Goal: Transaction & Acquisition: Book appointment/travel/reservation

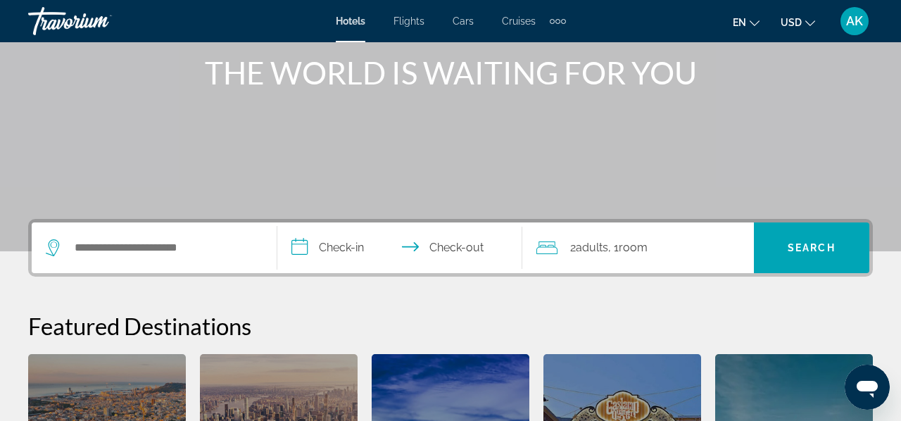
scroll to position [201, 0]
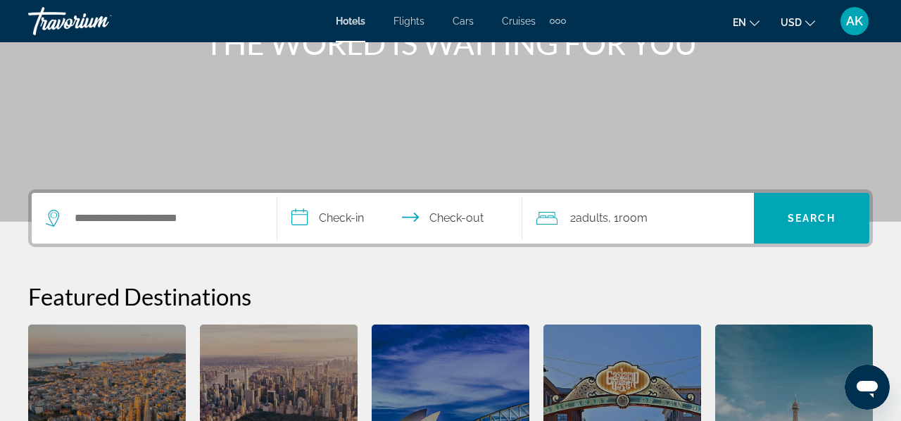
click at [611, 217] on span ", 1 Room rooms" at bounding box center [627, 218] width 39 height 20
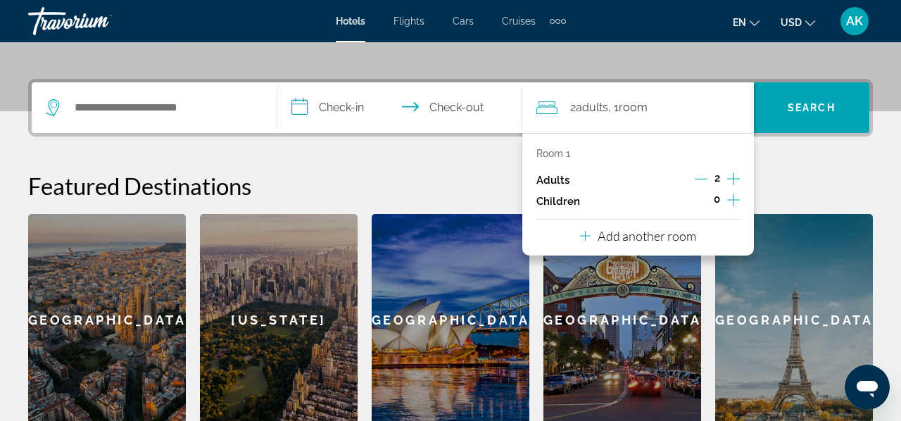
scroll to position [344, 0]
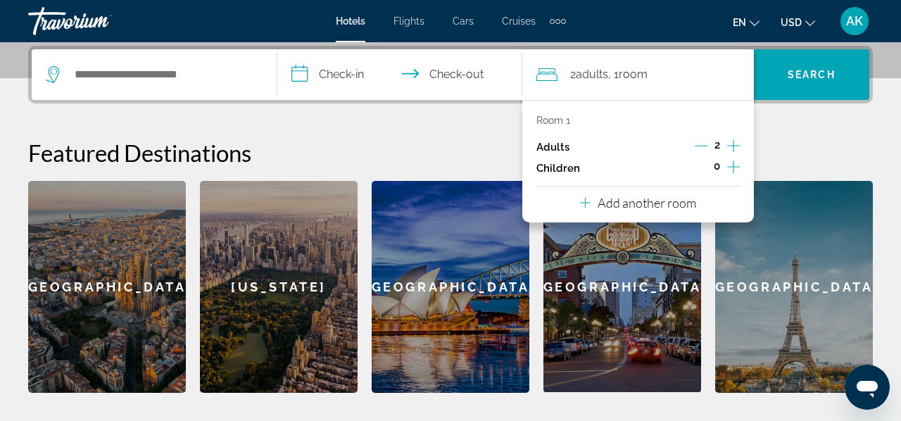
click at [728, 148] on icon "Increment adults" at bounding box center [733, 145] width 13 height 17
click at [486, 118] on div "**********" at bounding box center [450, 219] width 901 height 347
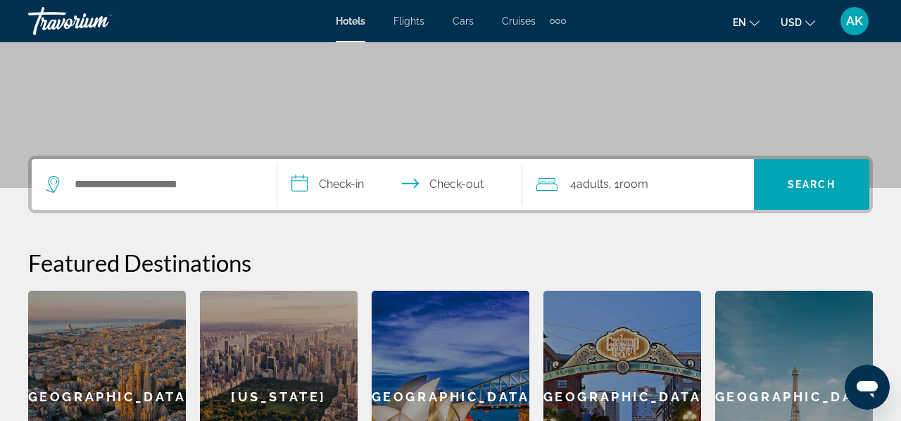
scroll to position [233, 0]
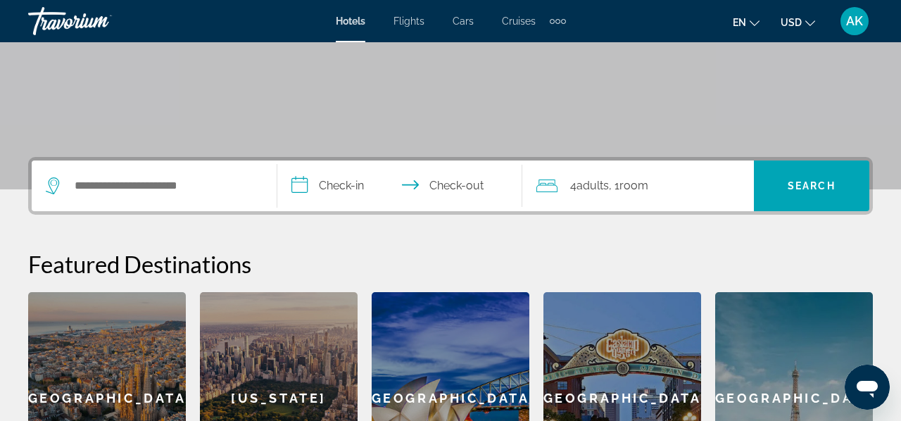
click at [745, 32] on button "en English Español Français Italiano Português русский" at bounding box center [746, 22] width 27 height 20
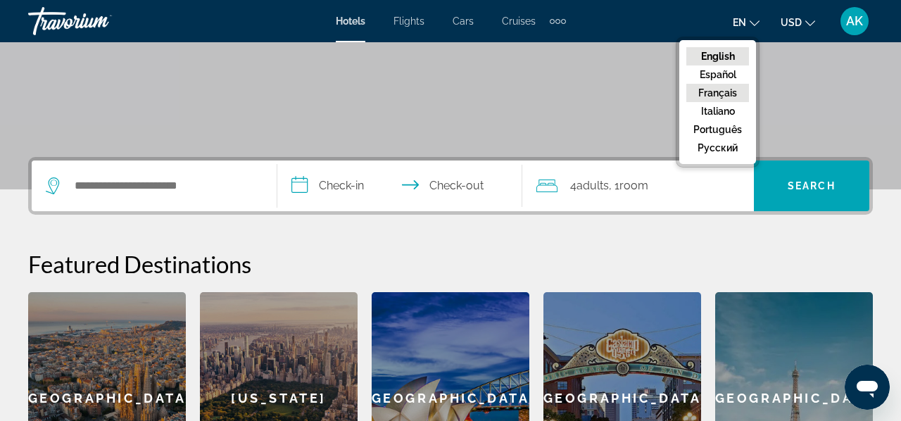
click at [722, 87] on button "Français" at bounding box center [717, 93] width 63 height 18
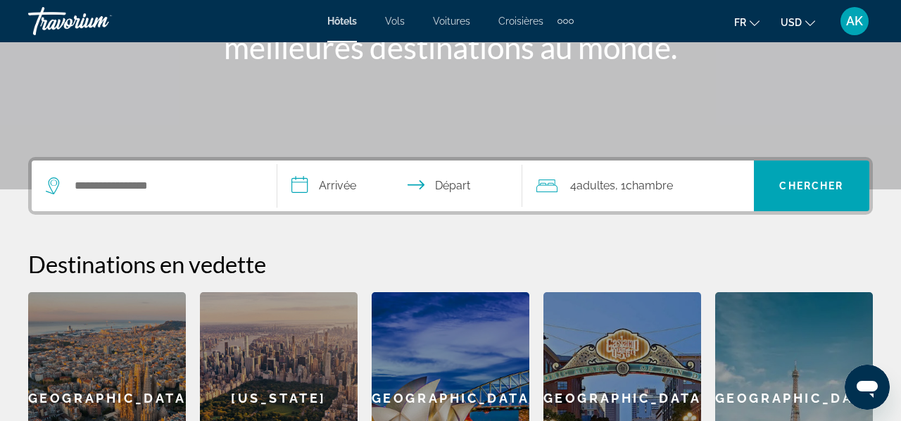
click at [346, 182] on input "**********" at bounding box center [402, 187] width 251 height 55
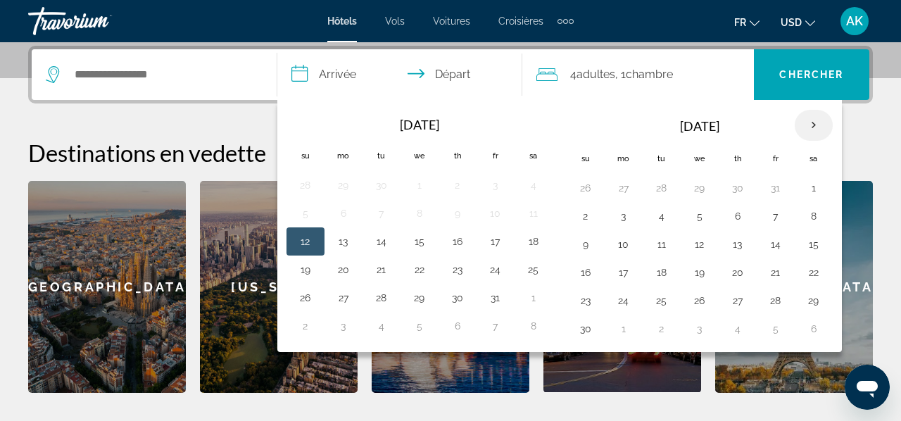
click at [811, 125] on th "Next month" at bounding box center [813, 125] width 38 height 31
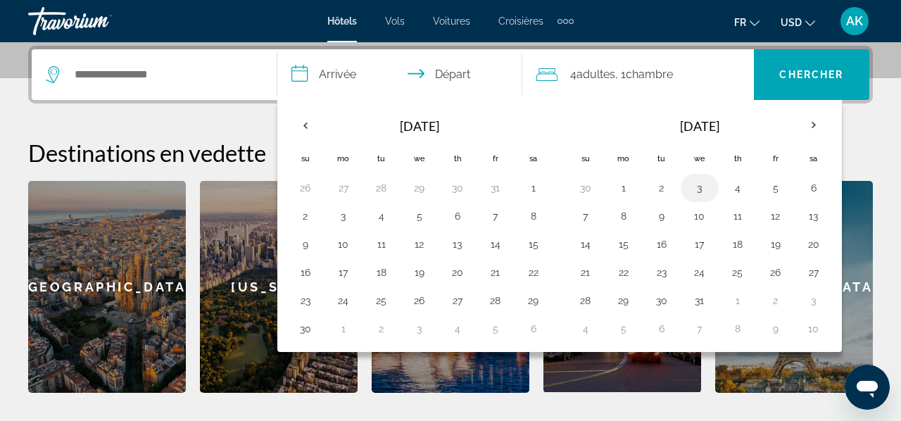
click at [708, 191] on button "3" at bounding box center [699, 188] width 23 height 20
click at [818, 190] on button "6" at bounding box center [813, 188] width 23 height 20
type input "**********"
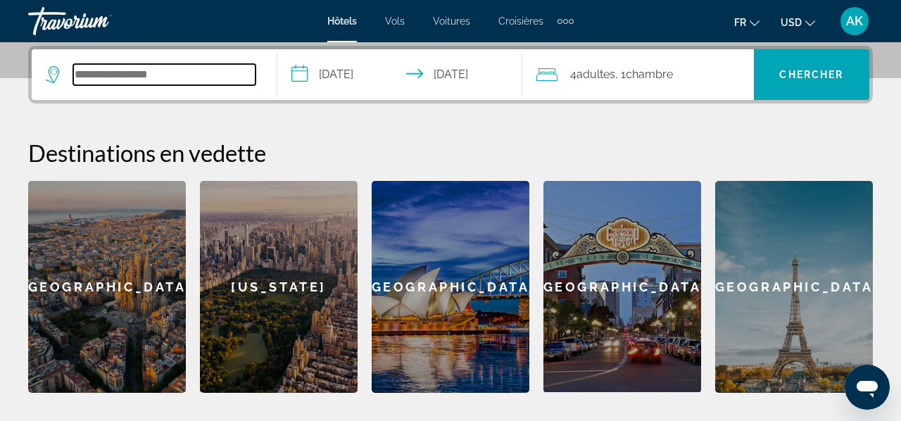
click at [163, 72] on input "Search hotel destination" at bounding box center [164, 74] width 182 height 21
click at [143, 70] on input "Search hotel destination" at bounding box center [164, 74] width 182 height 21
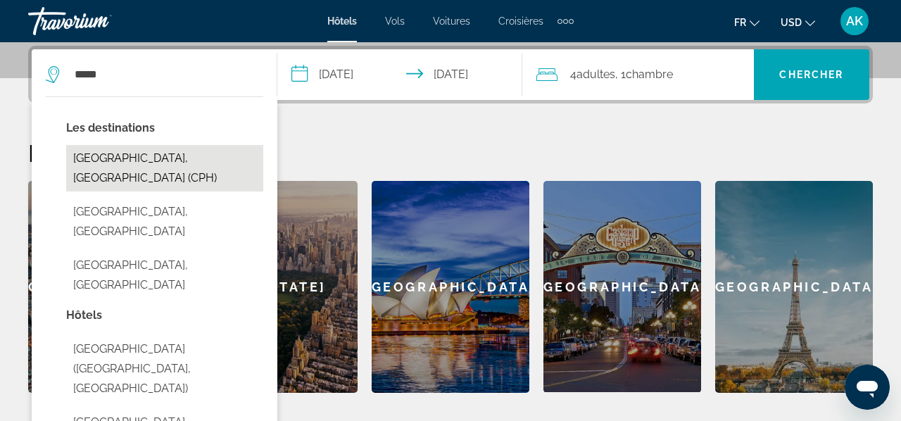
click at [122, 164] on button "[GEOGRAPHIC_DATA], [GEOGRAPHIC_DATA] (CPH)" at bounding box center [164, 168] width 197 height 46
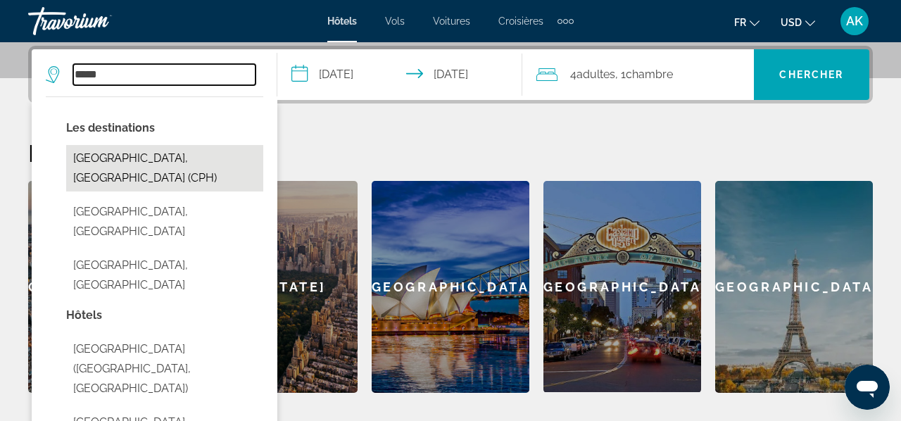
type input "**********"
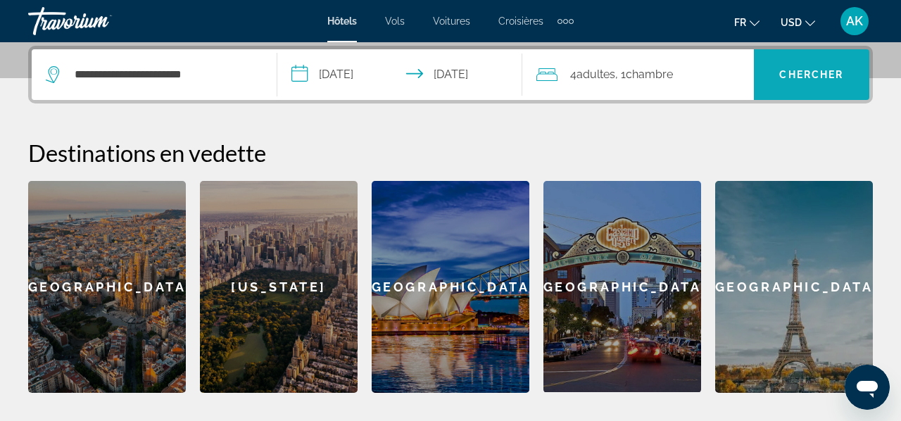
click at [800, 82] on span "Search" at bounding box center [811, 75] width 115 height 34
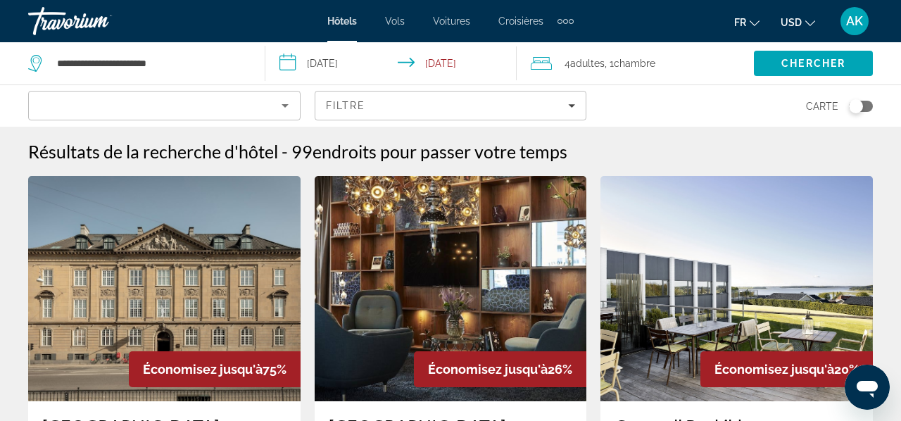
click at [277, 115] on div "Search widget" at bounding box center [164, 110] width 248 height 39
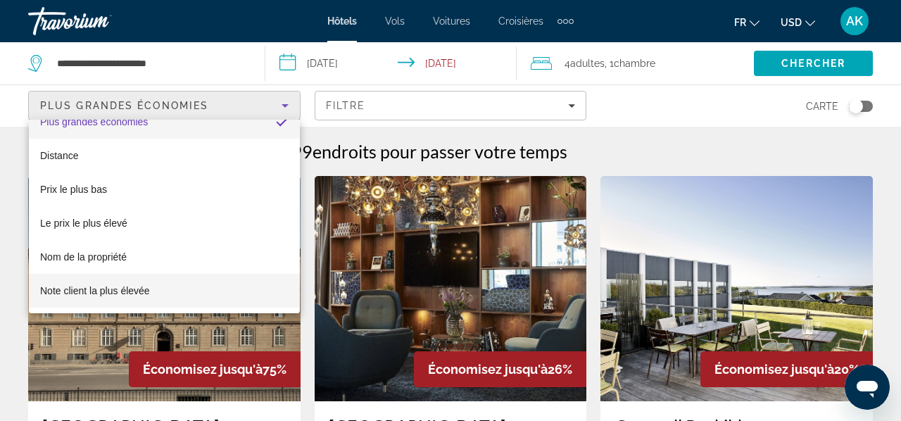
scroll to position [20, 0]
click at [365, 120] on div at bounding box center [450, 210] width 901 height 421
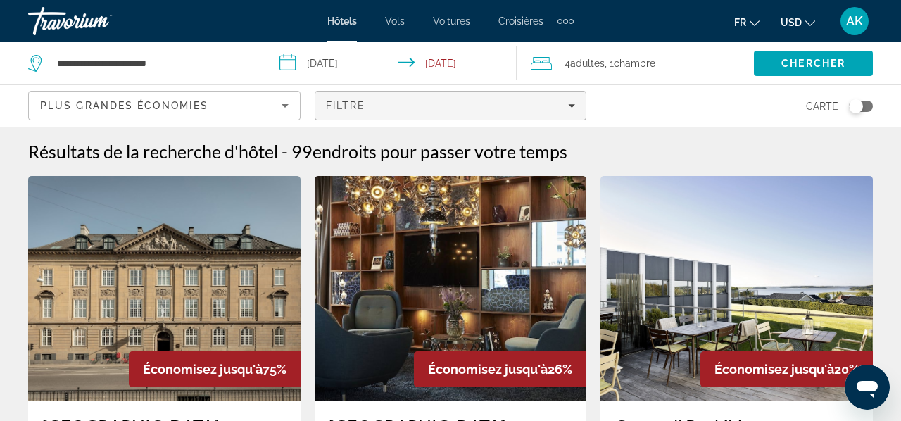
click at [391, 110] on div "Filtre" at bounding box center [451, 105] width 250 height 11
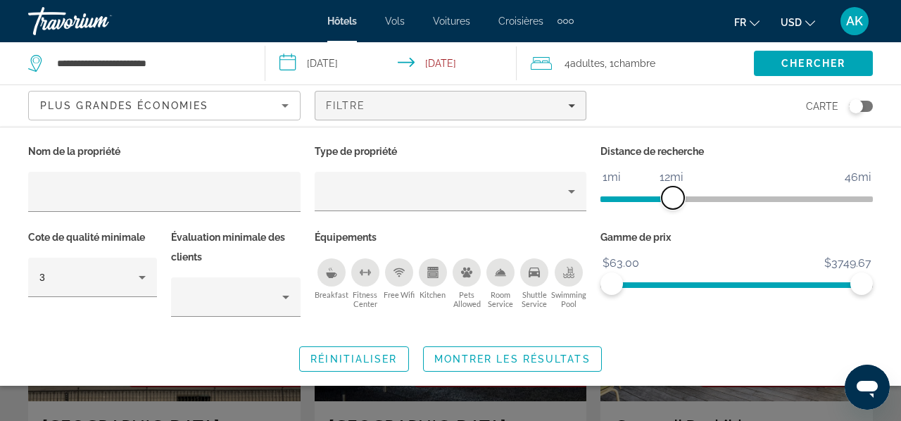
drag, startPoint x: 778, startPoint y: 198, endPoint x: 672, endPoint y: 200, distance: 106.3
click at [672, 200] on span "ngx-slider" at bounding box center [672, 197] width 23 height 23
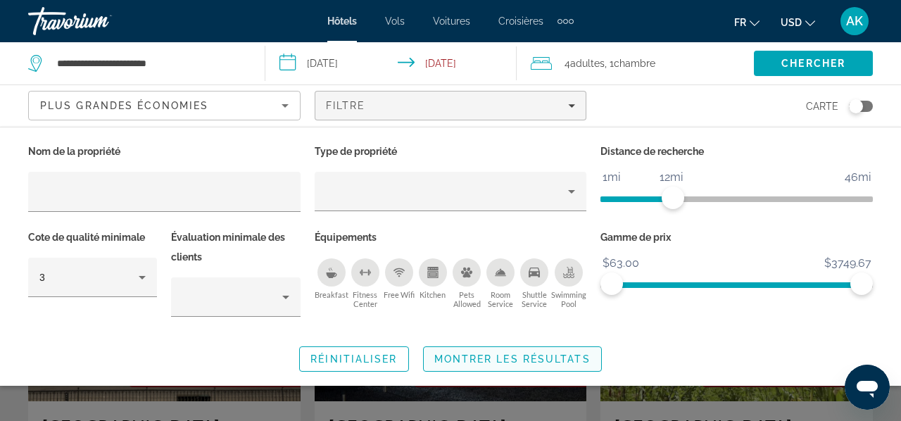
click at [488, 360] on span "Montrer les résultats" at bounding box center [512, 358] width 156 height 11
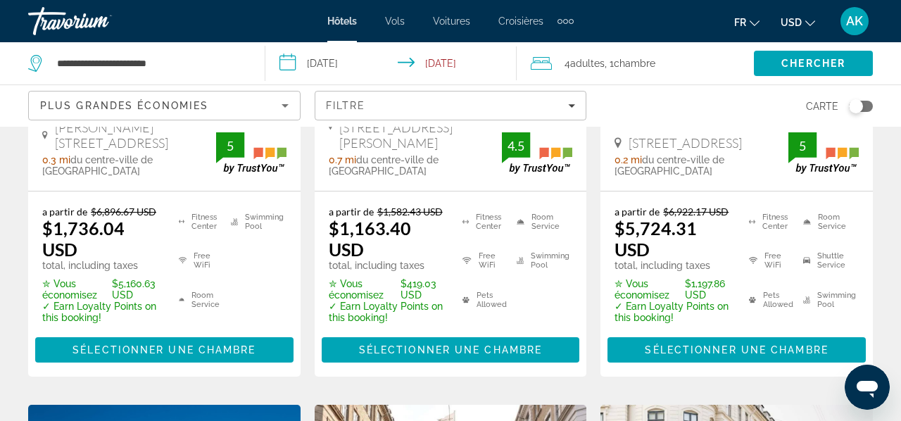
scroll to position [393, 0]
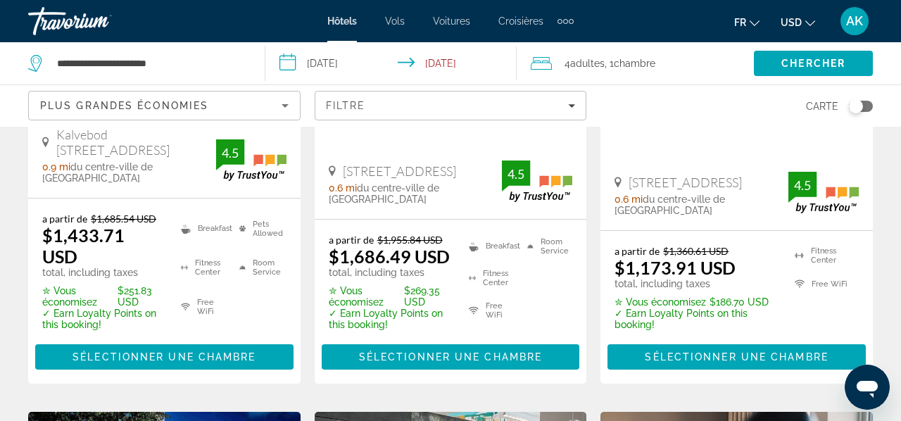
scroll to position [932, 0]
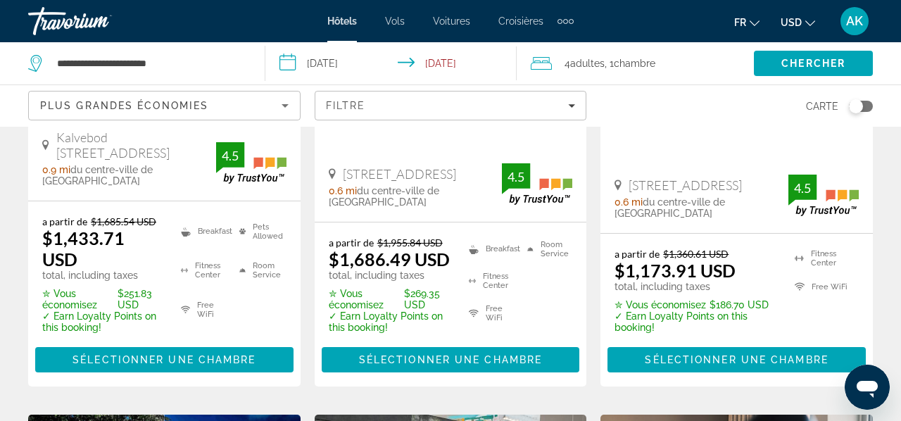
click at [583, 351] on div "Économisez jusqu'à 75% Nobis [GEOGRAPHIC_DATA] a Member of Design Hotels Hôtel …" at bounding box center [450, 406] width 858 height 2325
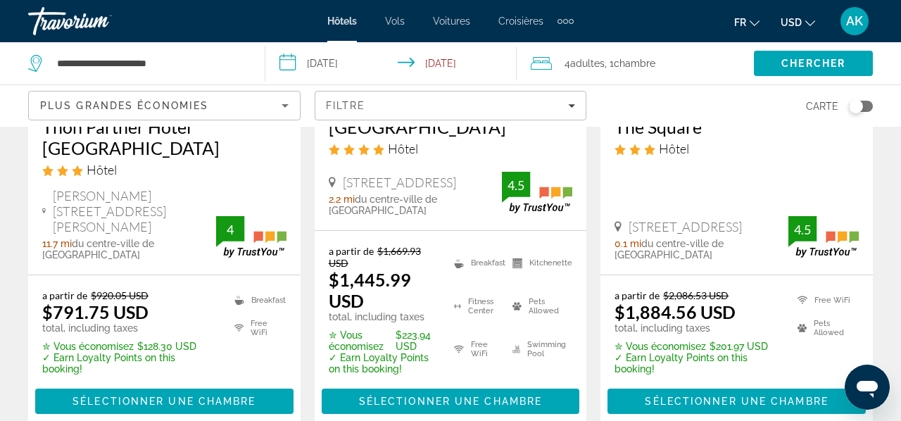
scroll to position [1474, 0]
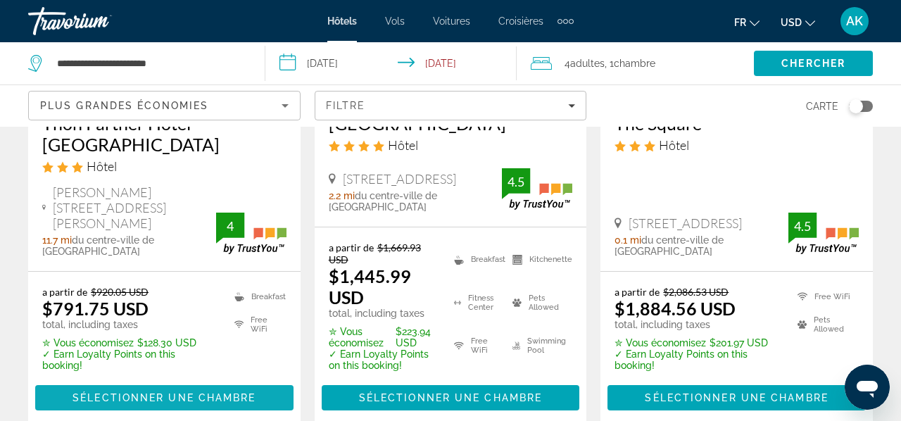
click at [153, 381] on span "Main content" at bounding box center [164, 398] width 258 height 34
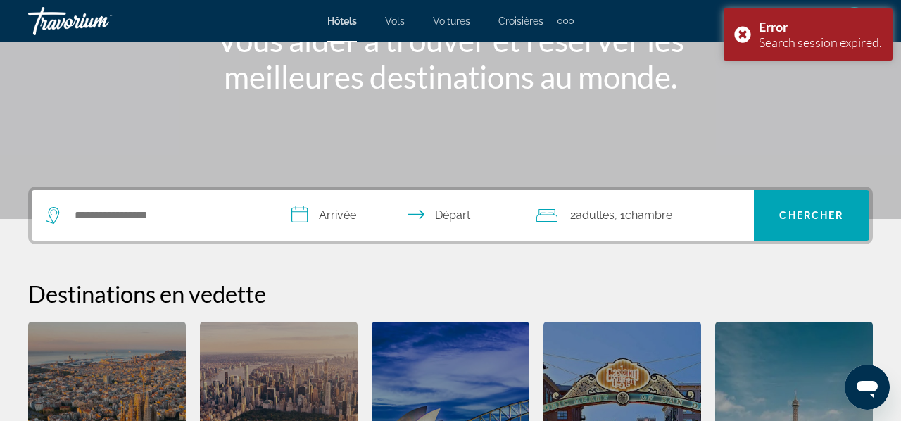
scroll to position [180, 0]
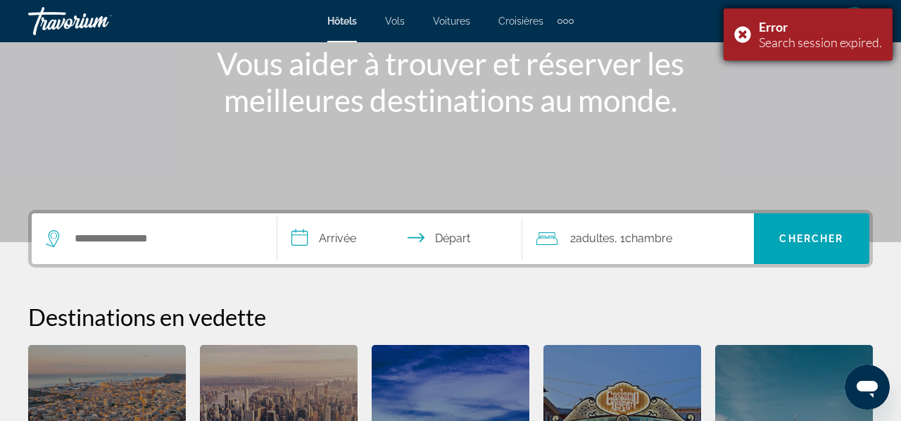
click at [743, 35] on div "Error Search session expired." at bounding box center [807, 34] width 169 height 52
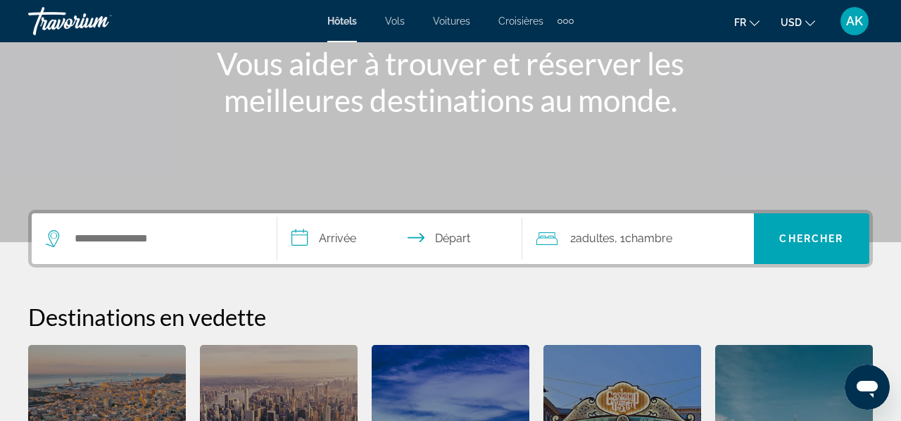
click at [596, 236] on span "Adultes" at bounding box center [595, 238] width 39 height 13
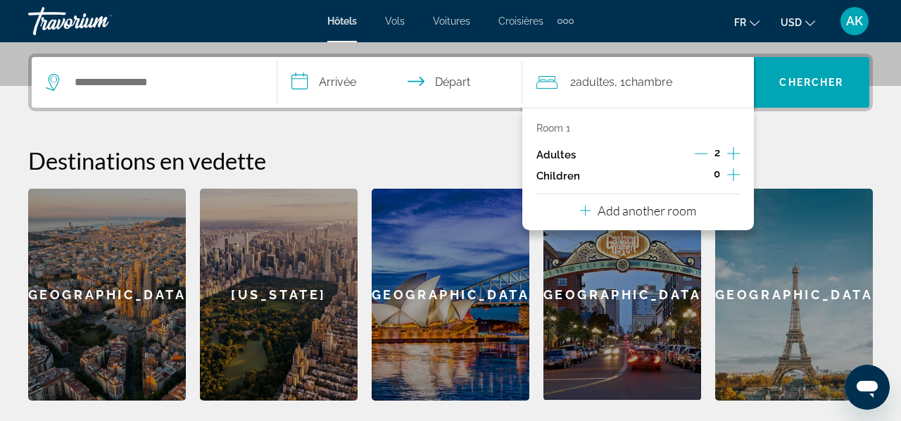
scroll to position [344, 0]
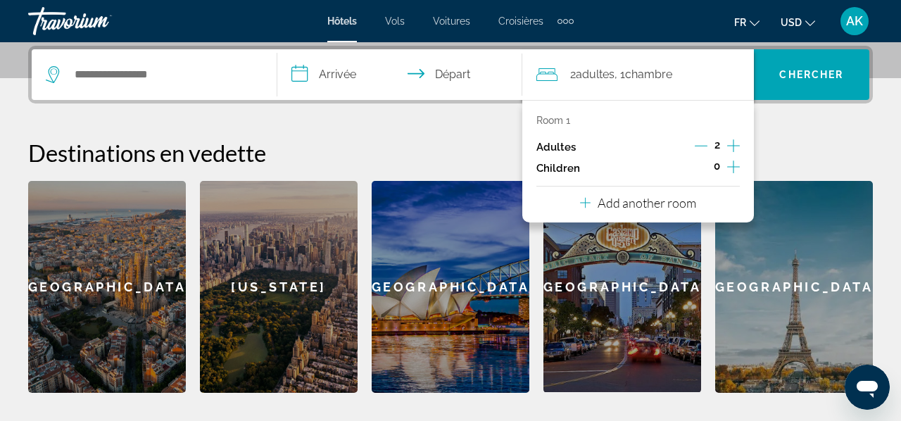
click at [301, 146] on h2 "Destinations en vedette" at bounding box center [450, 153] width 844 height 28
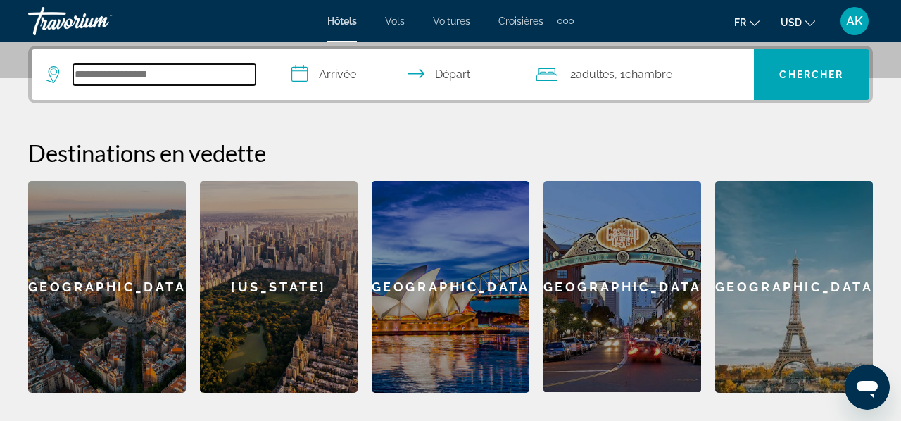
click at [133, 72] on input "Search hotel destination" at bounding box center [164, 74] width 182 height 21
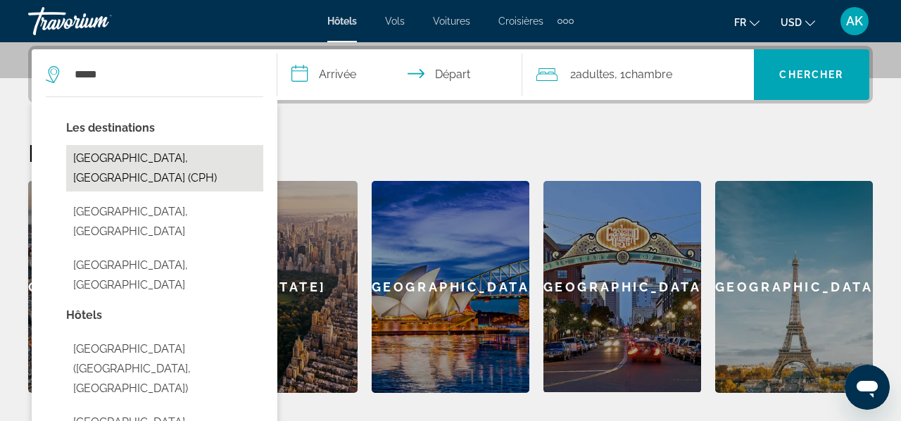
click at [131, 160] on button "[GEOGRAPHIC_DATA], [GEOGRAPHIC_DATA] (CPH)" at bounding box center [164, 168] width 197 height 46
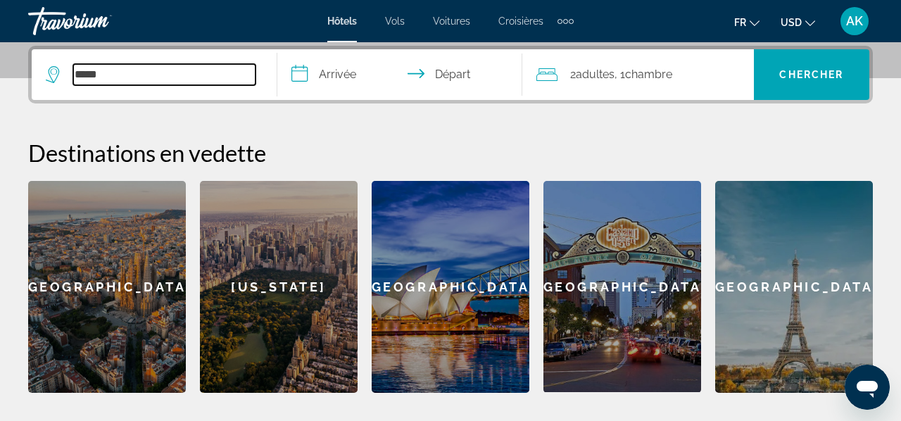
type input "**********"
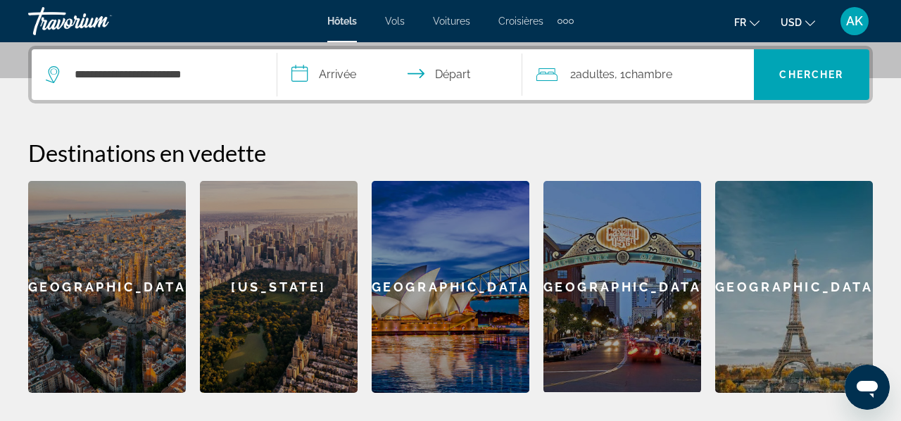
click at [339, 79] on input "**********" at bounding box center [402, 76] width 251 height 55
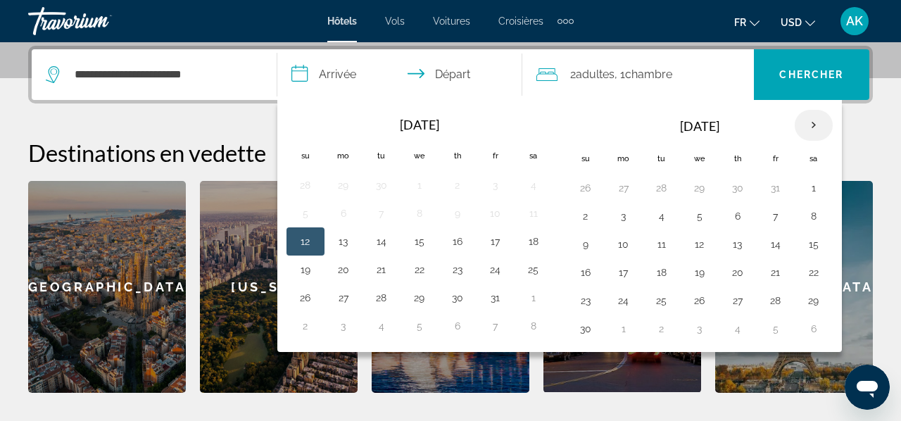
click at [818, 127] on th "Next month" at bounding box center [813, 125] width 38 height 31
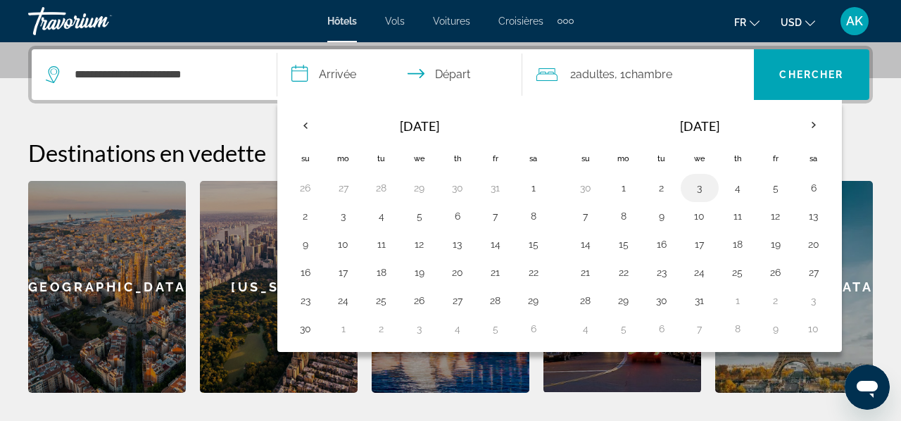
click at [701, 190] on button "3" at bounding box center [699, 188] width 23 height 20
click at [817, 192] on button "6" at bounding box center [813, 188] width 23 height 20
type input "**********"
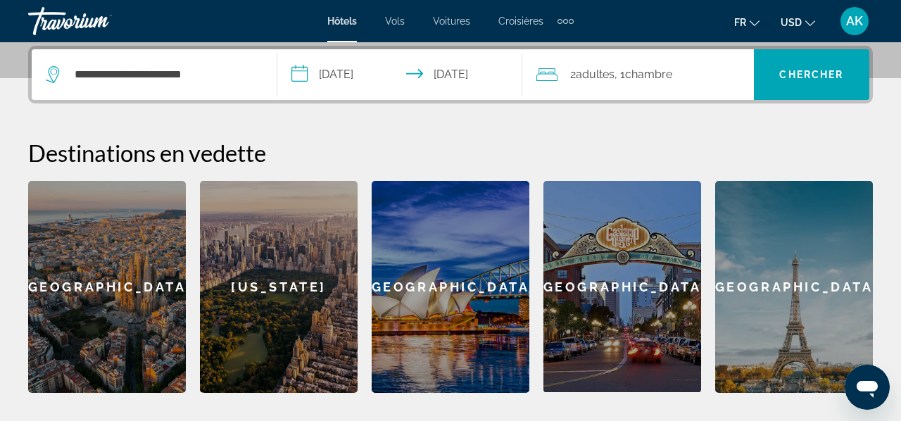
click at [578, 70] on span "2 Adulte Adultes" at bounding box center [592, 75] width 44 height 20
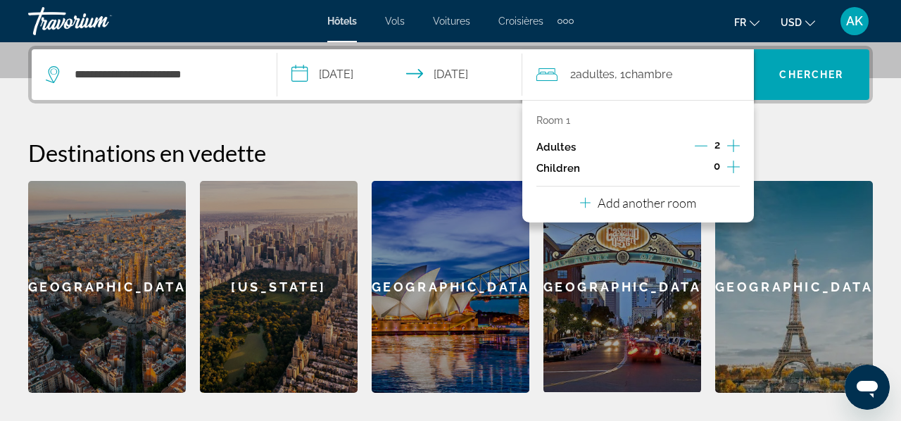
click at [733, 148] on icon "Increment adults" at bounding box center [733, 145] width 13 height 13
click at [782, 140] on h2 "Destinations en vedette" at bounding box center [450, 153] width 844 height 28
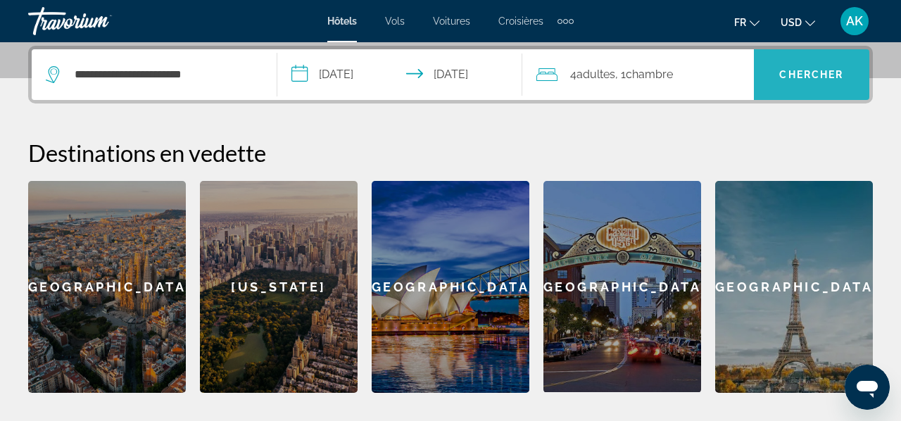
click at [792, 62] on span "Search" at bounding box center [811, 75] width 115 height 34
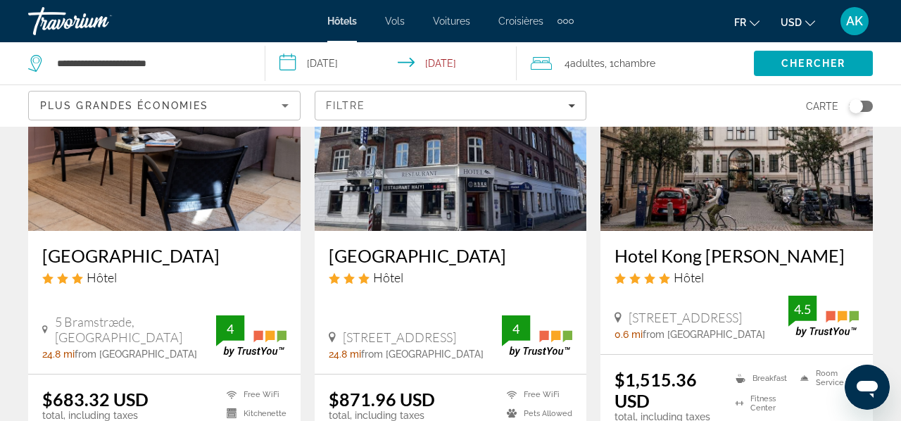
scroll to position [180, 0]
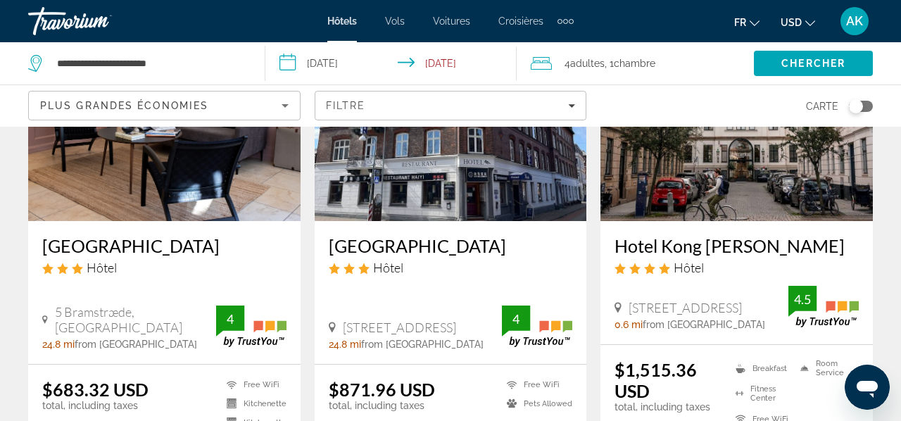
click at [330, 63] on input "**********" at bounding box center [393, 65] width 257 height 46
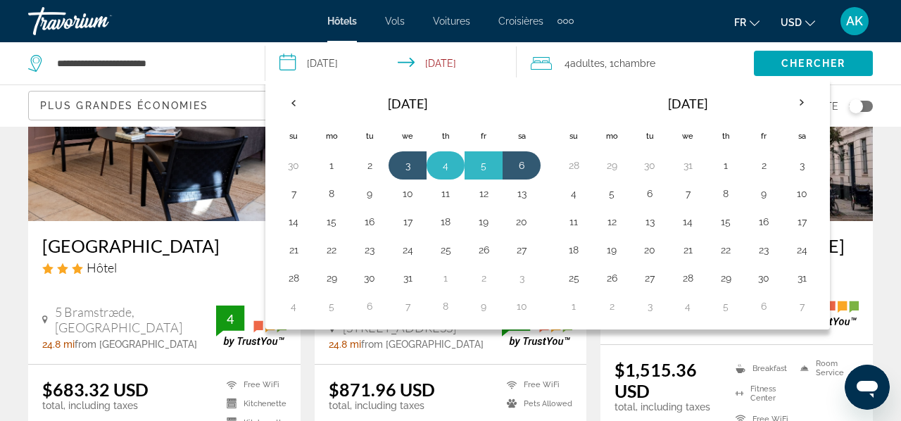
click at [444, 162] on button "4" at bounding box center [445, 166] width 23 height 20
click at [524, 163] on button "6" at bounding box center [521, 166] width 23 height 20
type input "**********"
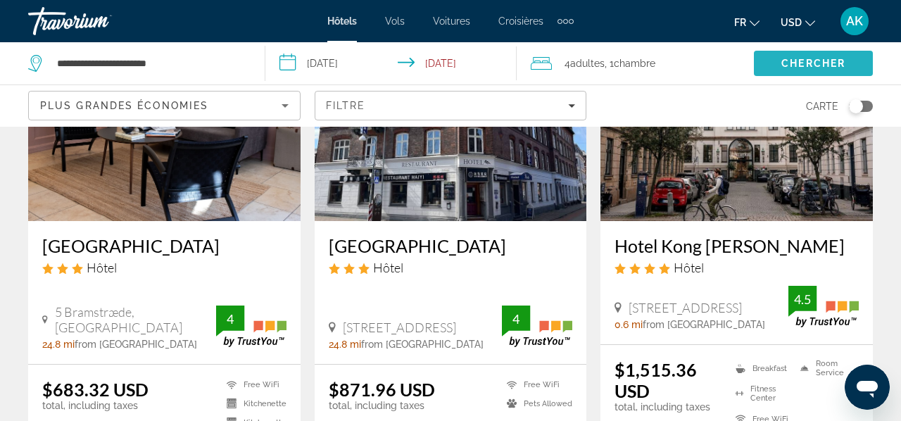
click at [826, 68] on span "Chercher" at bounding box center [813, 63] width 64 height 11
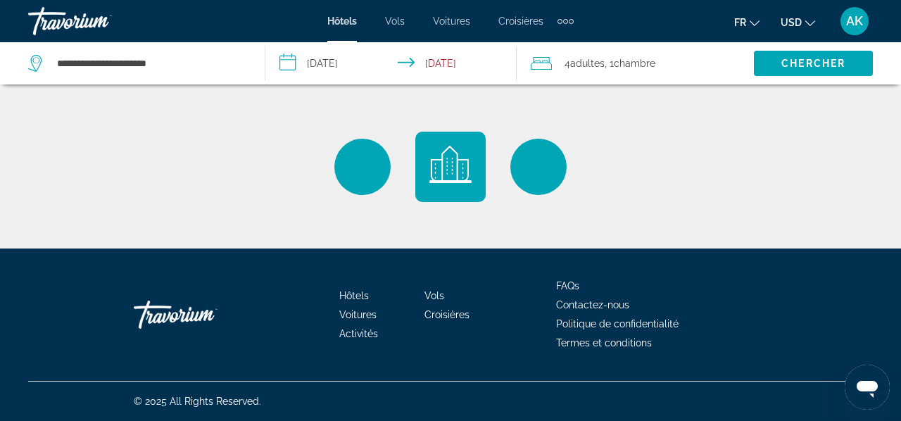
scroll to position [0, 0]
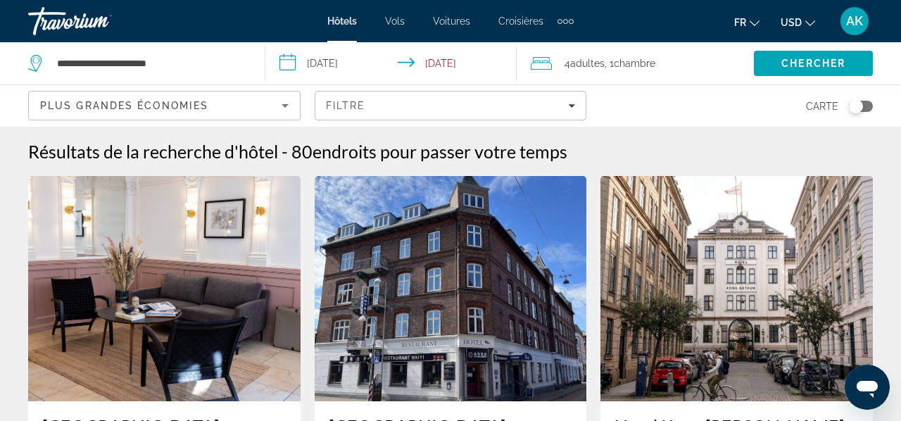
click at [230, 89] on div "Plus grandes économies" at bounding box center [164, 106] width 272 height 42
click at [283, 106] on icon "Sort by" at bounding box center [284, 106] width 7 height 4
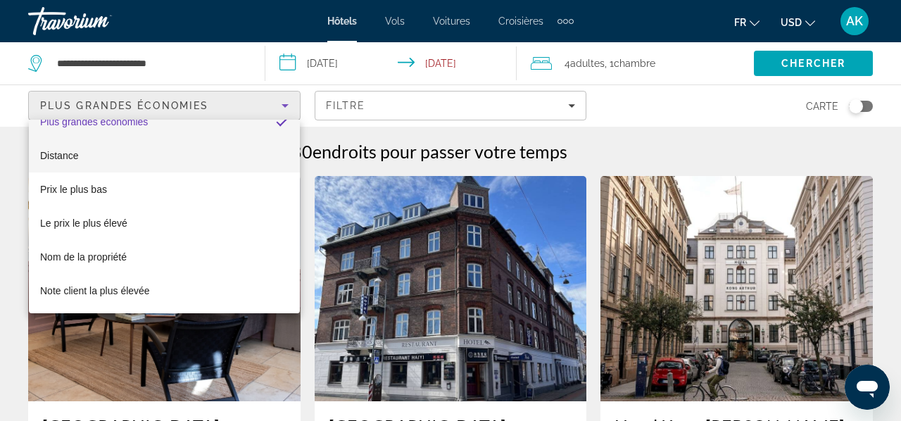
scroll to position [20, 0]
click at [217, 161] on mat-option "Distance" at bounding box center [164, 156] width 271 height 34
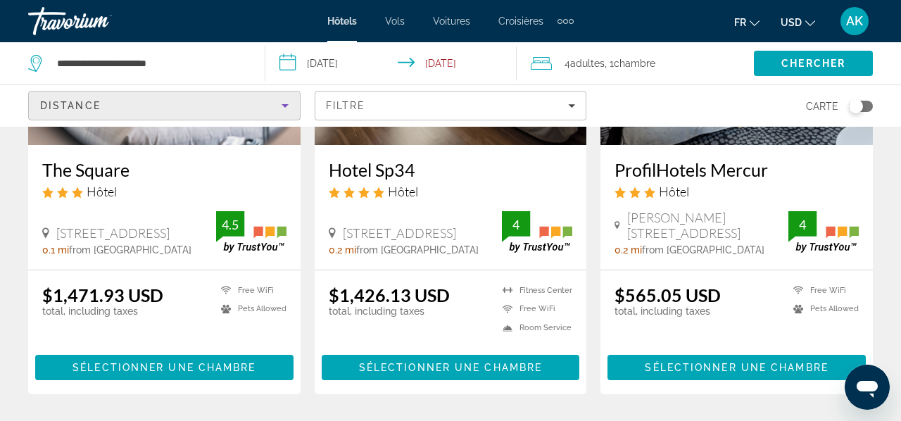
scroll to position [256, 0]
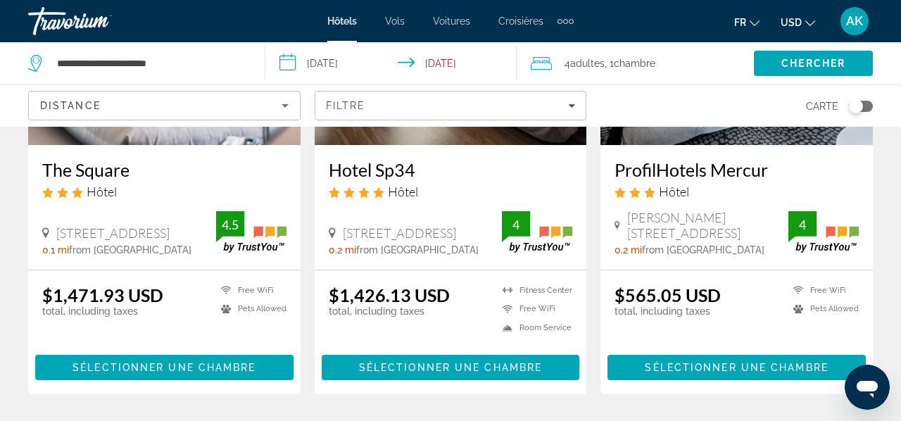
click at [581, 194] on div "Hotel Sp34 Hôtel [STREET_ADDRESS] 0.2 mi from [GEOGRAPHIC_DATA] de l'hôtel 4" at bounding box center [451, 207] width 272 height 125
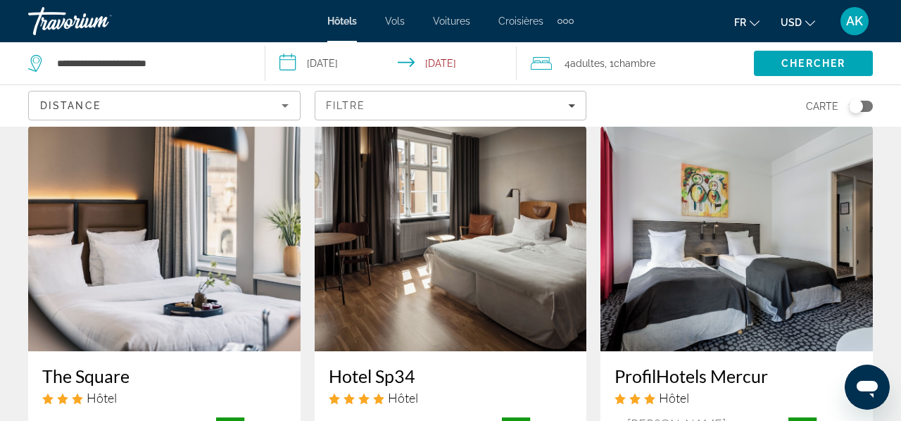
scroll to position [249, 0]
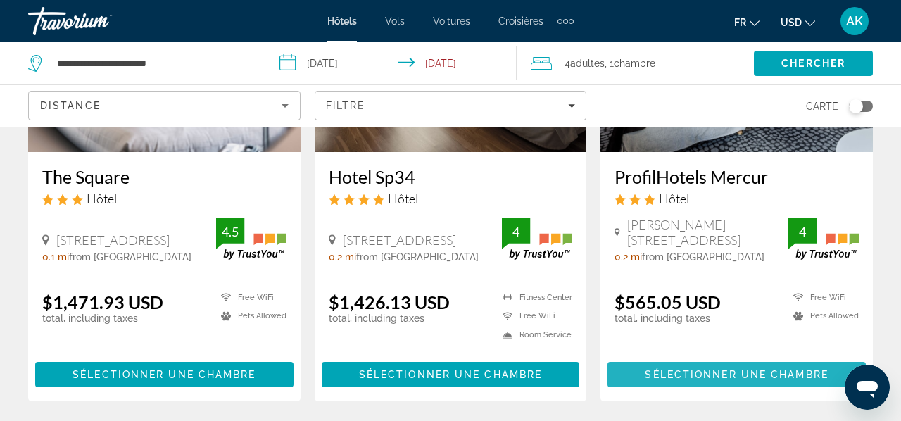
click at [693, 377] on span "Sélectionner une chambre" at bounding box center [736, 374] width 183 height 11
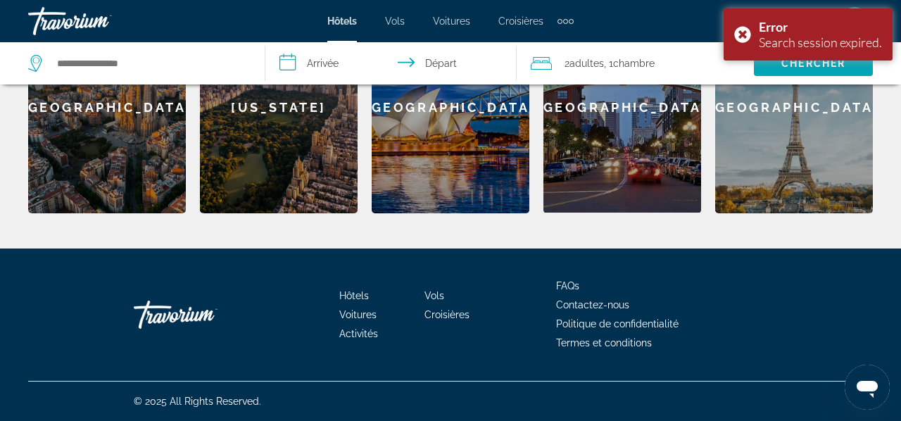
scroll to position [524, 0]
click at [740, 32] on div "Error Search session expired." at bounding box center [807, 34] width 169 height 52
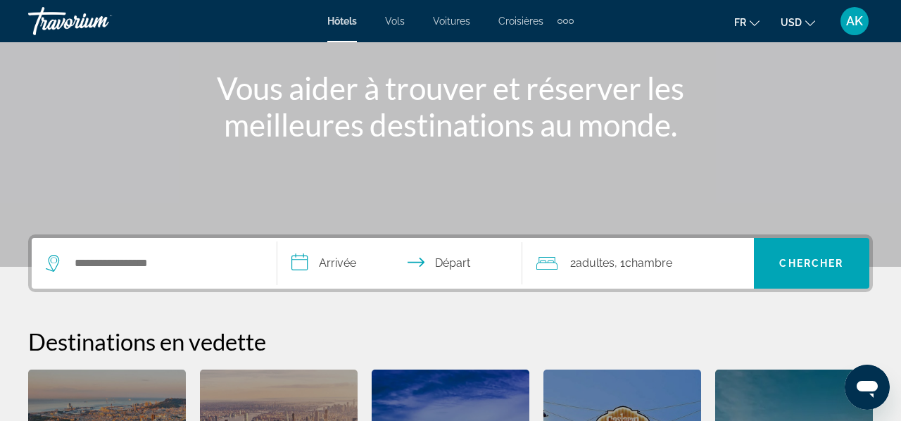
scroll to position [160, 0]
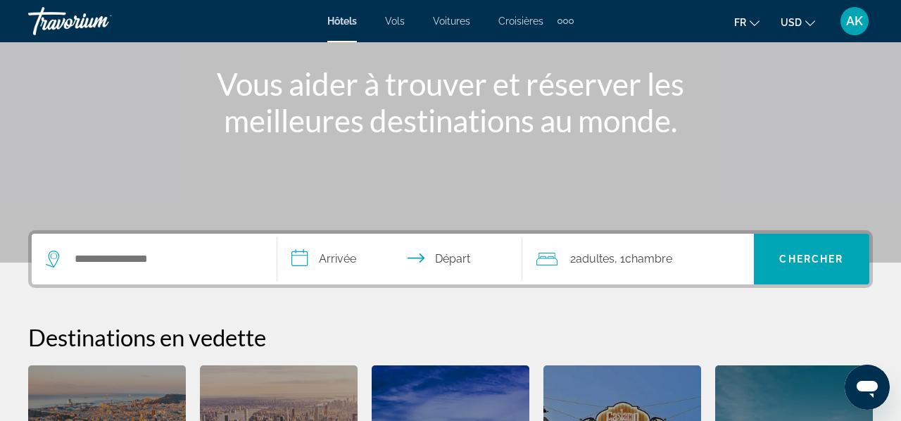
click at [287, 272] on input "**********" at bounding box center [402, 261] width 251 height 55
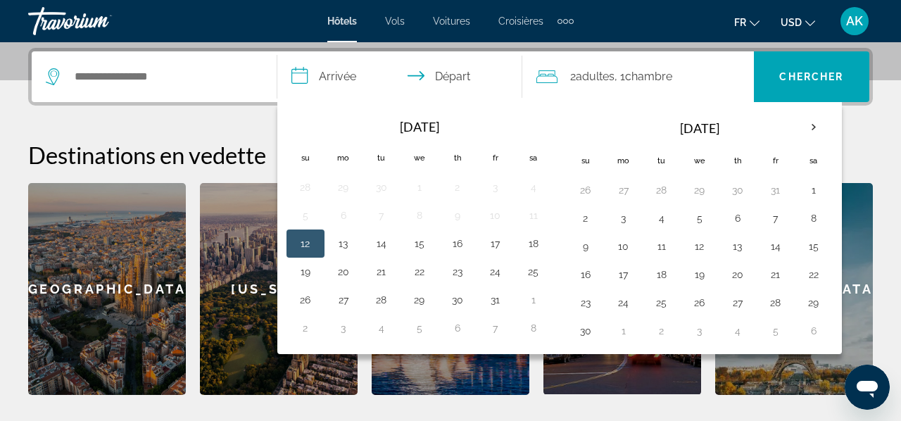
scroll to position [344, 0]
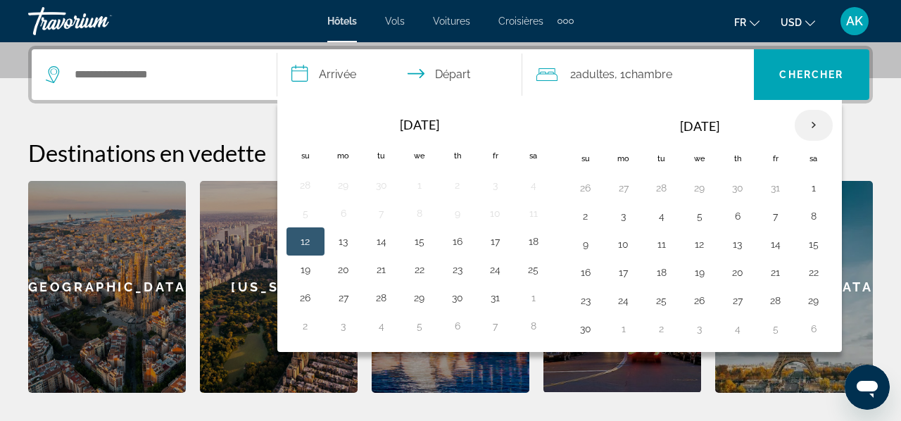
click at [816, 125] on th "Next month" at bounding box center [813, 125] width 38 height 31
